Goal: Task Accomplishment & Management: Manage account settings

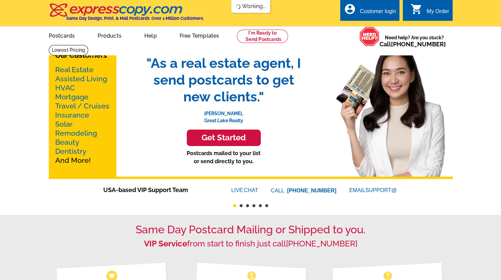
click at [392, 13] on div "Customer login" at bounding box center [377, 12] width 36 height 9
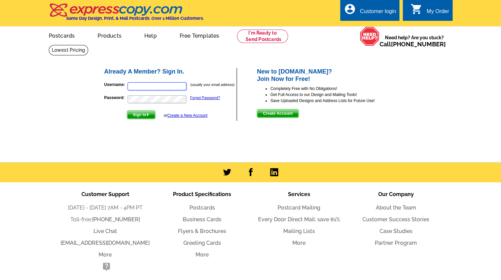
click at [149, 85] on input "Username:" at bounding box center [156, 86] width 59 height 8
type input "listings360@gmail.com"
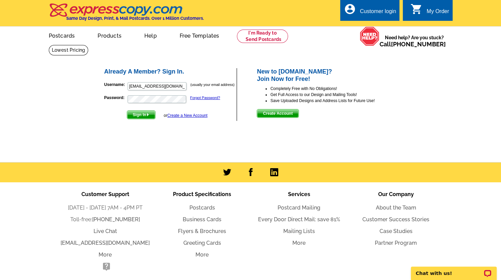
click at [138, 117] on span "Sign In" at bounding box center [141, 115] width 28 height 8
